Goal: Transaction & Acquisition: Purchase product/service

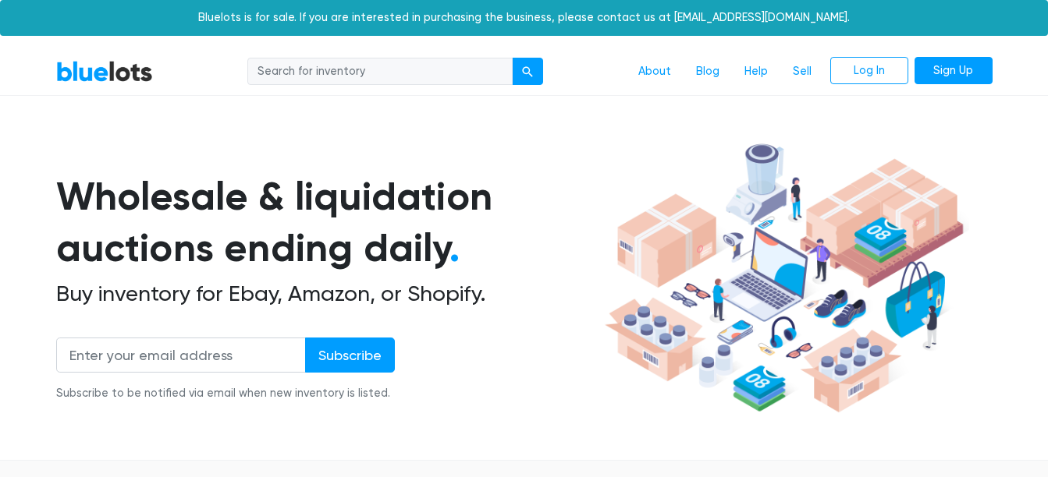
click at [325, 70] on input "search" at bounding box center [379, 72] width 265 height 28
type input "camo clothing"
click at [523, 74] on div "submit" at bounding box center [527, 71] width 11 height 11
click at [374, 71] on input "search" at bounding box center [379, 72] width 265 height 28
type input "clothing"
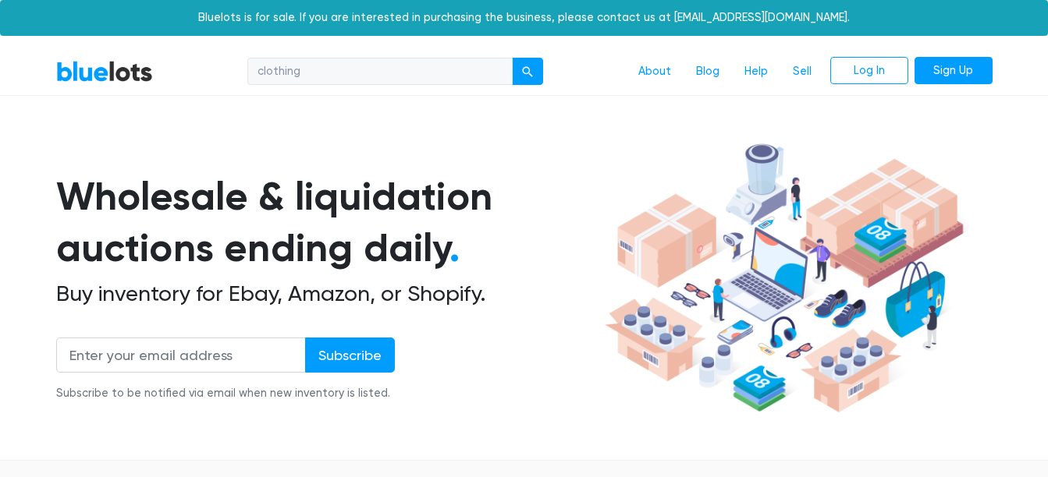
click at [512, 58] on button "submit" at bounding box center [527, 72] width 31 height 28
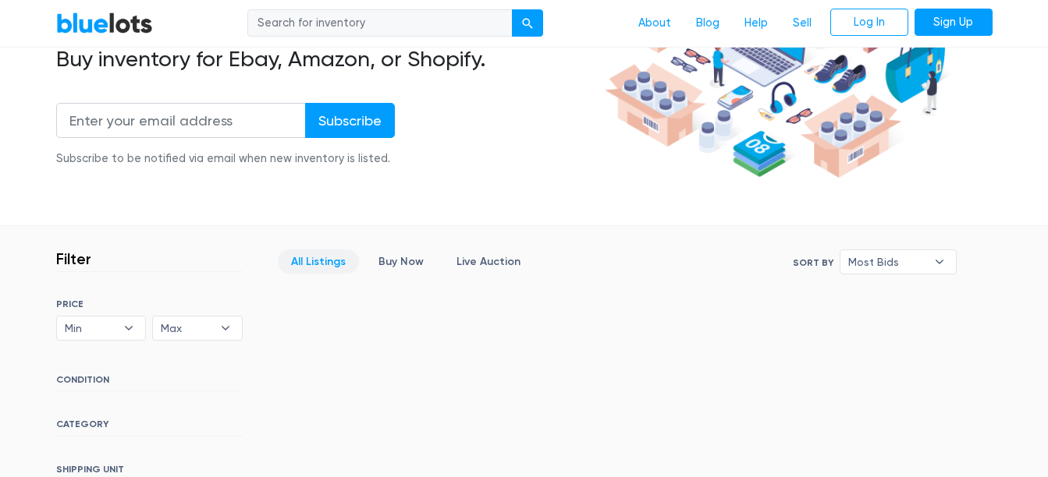
scroll to position [234, 0]
click at [317, 259] on link "All Listings" at bounding box center [318, 262] width 81 height 24
